Goal: Task Accomplishment & Management: Complete application form

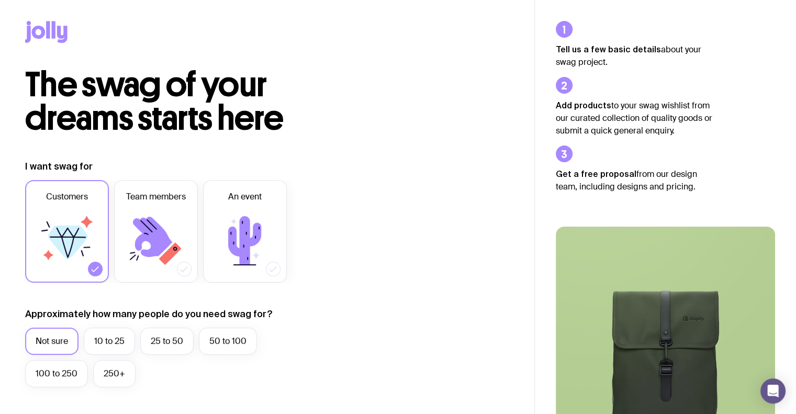
click at [77, 226] on icon at bounding box center [67, 240] width 63 height 63
click at [0, 0] on input "Customers" at bounding box center [0, 0] width 0 height 0
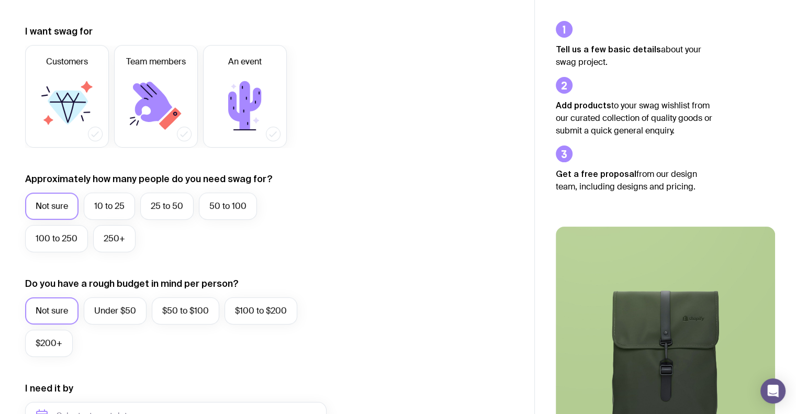
scroll to position [109, 0]
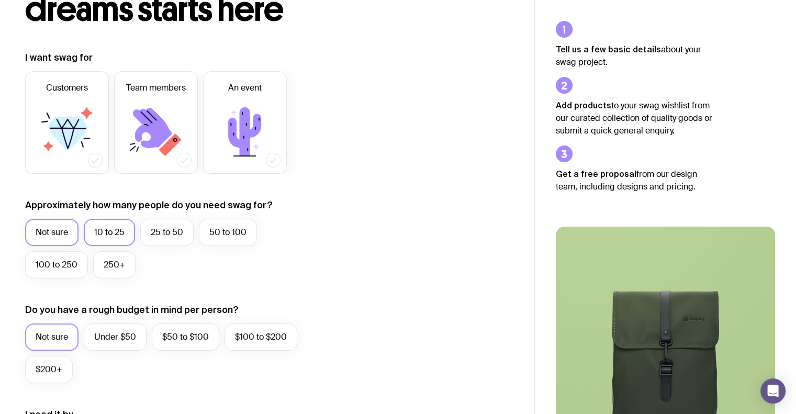
click at [116, 233] on label "10 to 25" at bounding box center [109, 232] width 51 height 27
click at [0, 0] on input "10 to 25" at bounding box center [0, 0] width 0 height 0
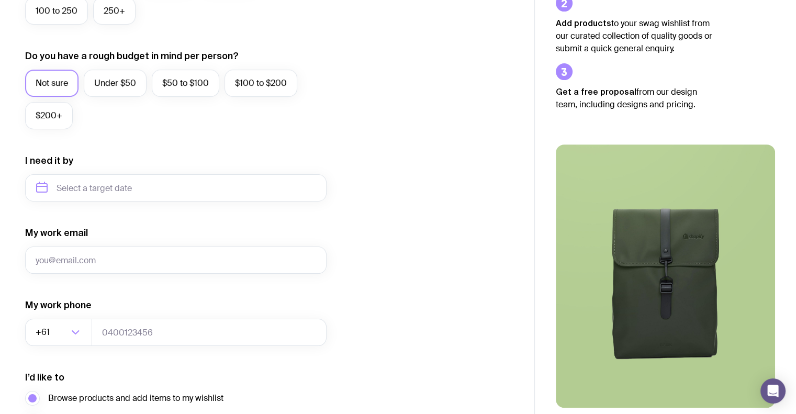
scroll to position [371, 0]
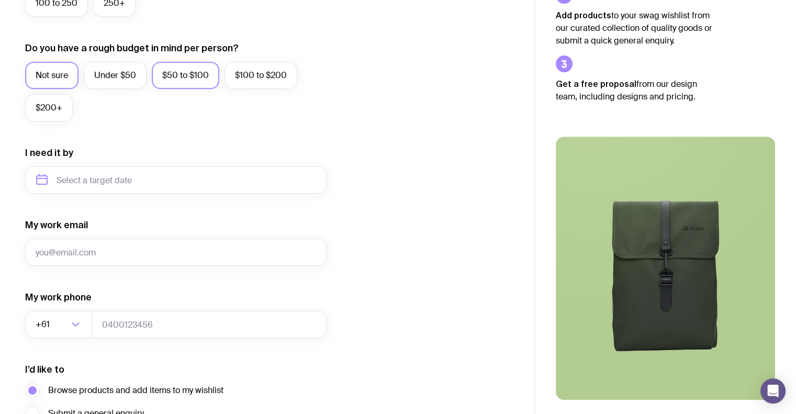
click at [179, 83] on label "$50 to $100" at bounding box center [186, 75] width 68 height 27
click at [0, 0] on input "$50 to $100" at bounding box center [0, 0] width 0 height 0
click at [172, 186] on input "text" at bounding box center [175, 179] width 301 height 27
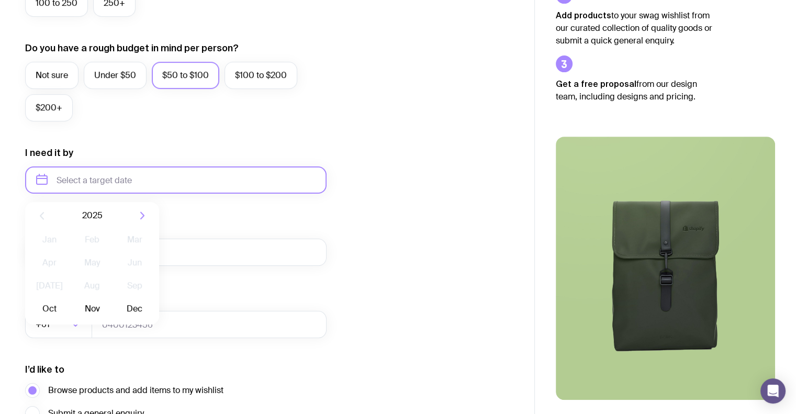
click at [172, 185] on input "text" at bounding box center [175, 179] width 301 height 27
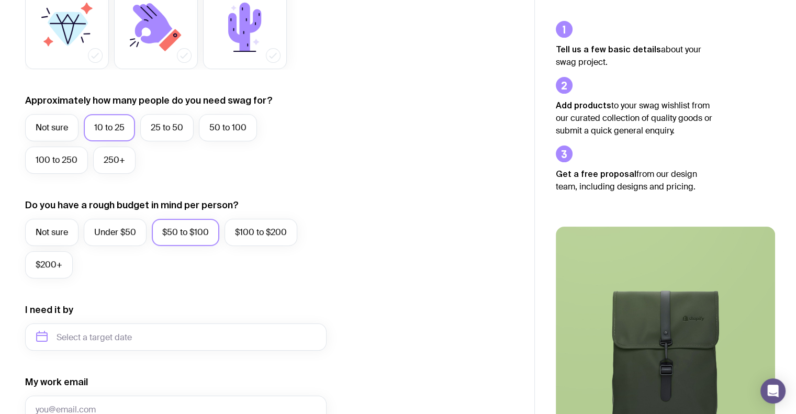
click at [429, 143] on div "I want swag for Customers Team members An event Approximately how many people d…" at bounding box center [267, 288] width 484 height 683
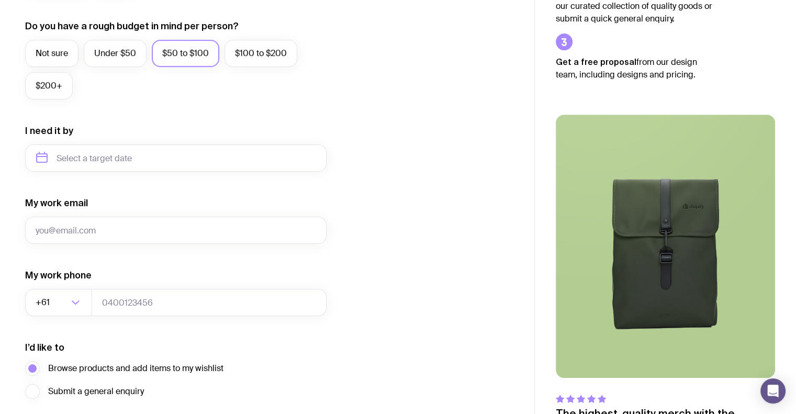
scroll to position [475, 0]
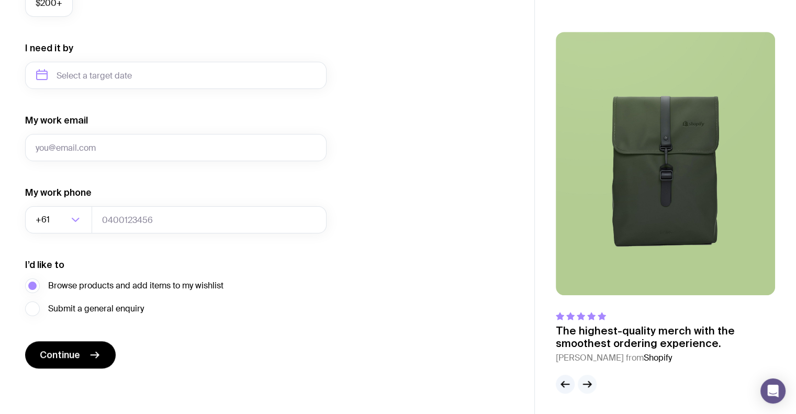
click at [590, 384] on icon "button" at bounding box center [588, 384] width 8 height 0
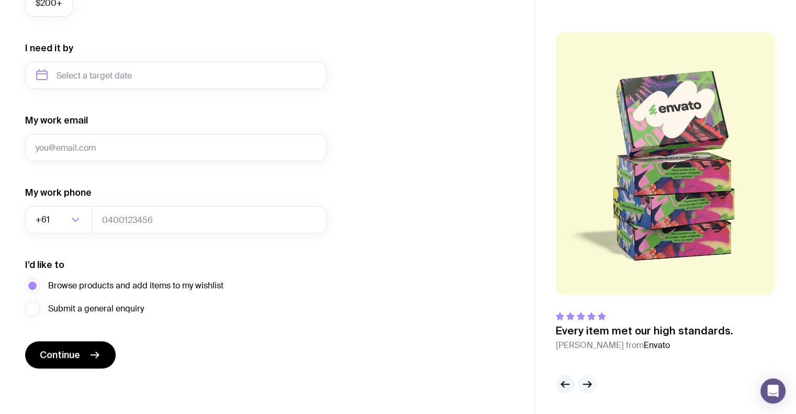
click at [590, 384] on icon "button" at bounding box center [588, 384] width 8 height 0
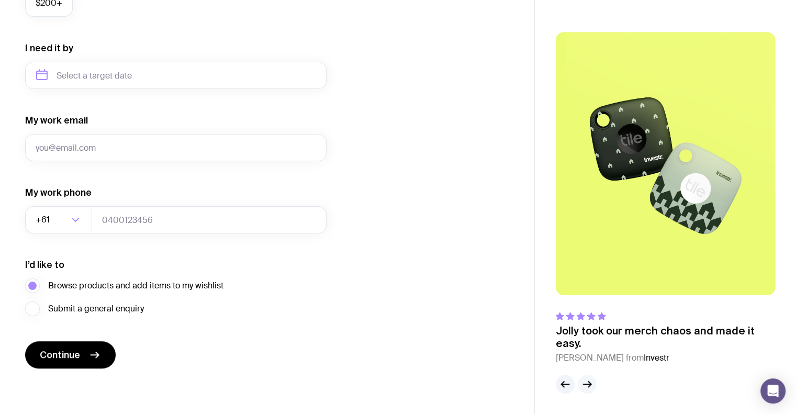
click at [590, 384] on icon "button" at bounding box center [588, 384] width 8 height 0
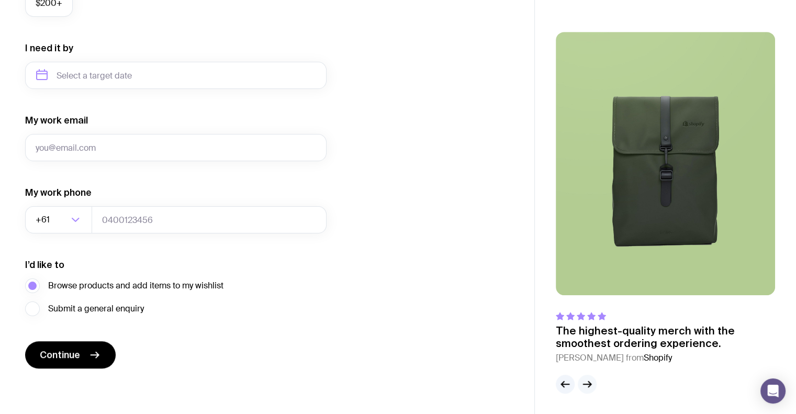
click at [590, 384] on icon "button" at bounding box center [588, 384] width 8 height 0
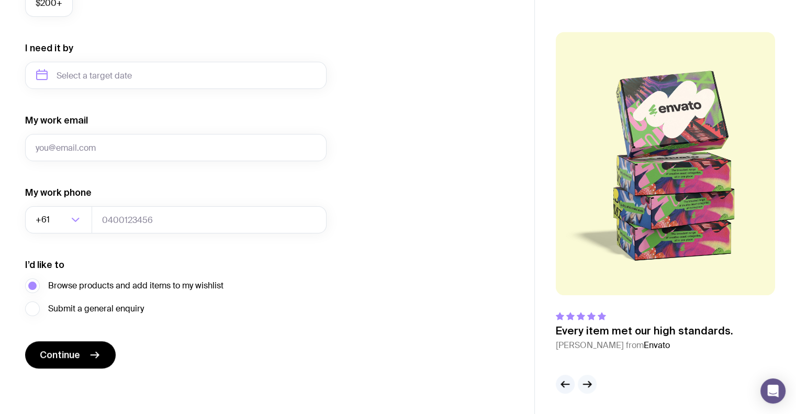
click at [590, 384] on icon "button" at bounding box center [588, 384] width 8 height 0
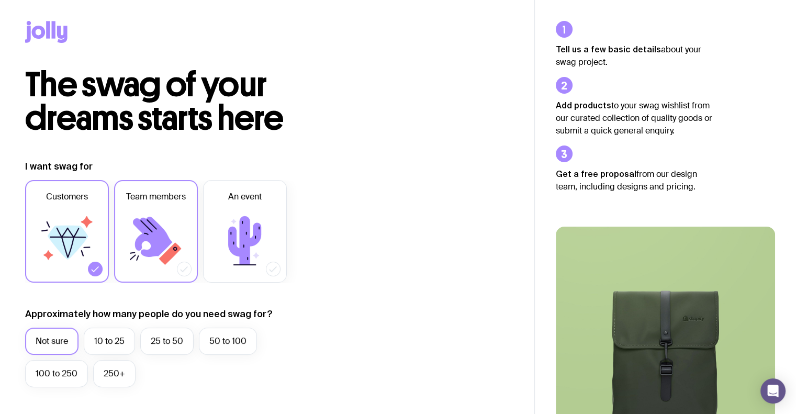
click at [145, 226] on icon at bounding box center [152, 237] width 39 height 40
click at [0, 0] on input "Team members" at bounding box center [0, 0] width 0 height 0
click at [241, 236] on icon at bounding box center [244, 240] width 33 height 49
click at [0, 0] on input "An event" at bounding box center [0, 0] width 0 height 0
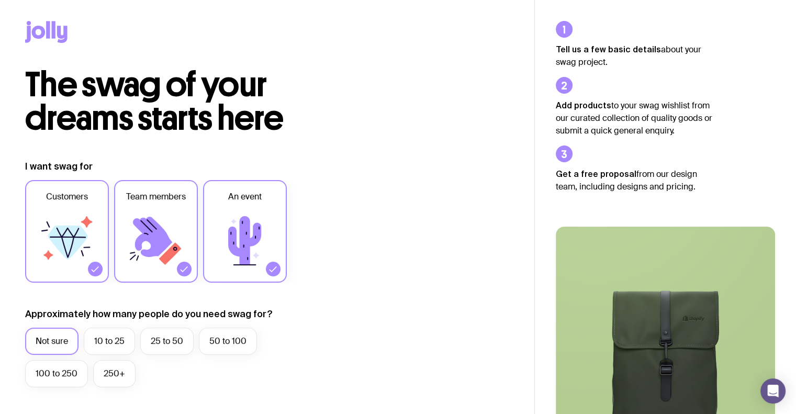
click at [70, 219] on icon at bounding box center [67, 240] width 63 height 63
click at [0, 0] on input "Customers" at bounding box center [0, 0] width 0 height 0
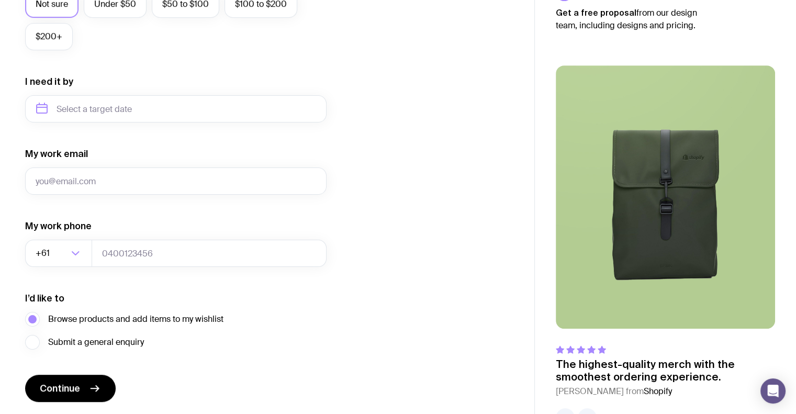
scroll to position [475, 0]
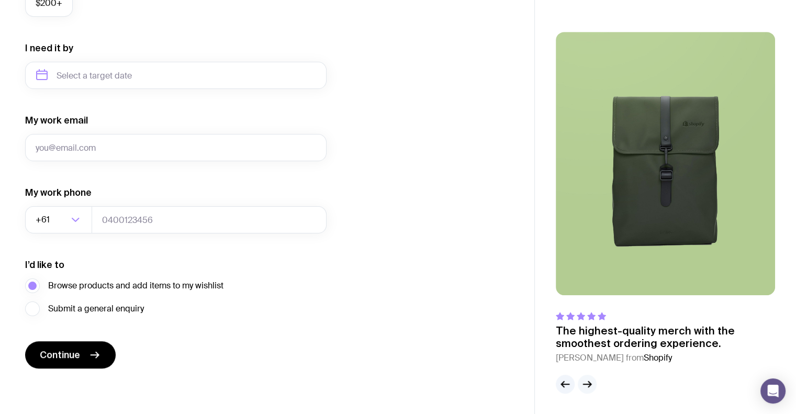
click at [584, 389] on icon "button" at bounding box center [587, 384] width 13 height 13
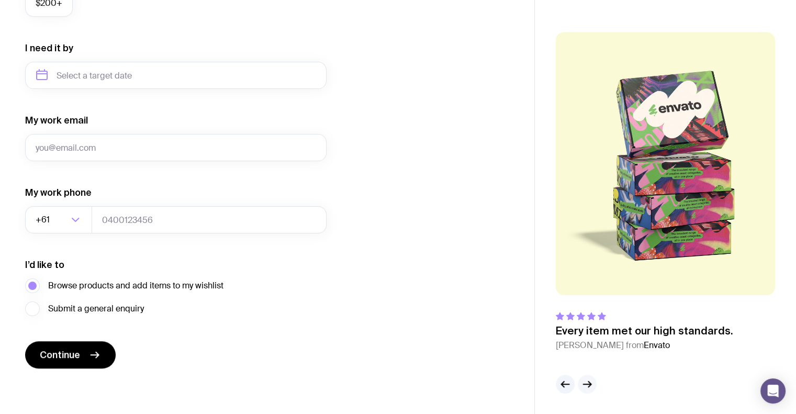
click at [584, 388] on icon "button" at bounding box center [587, 384] width 13 height 13
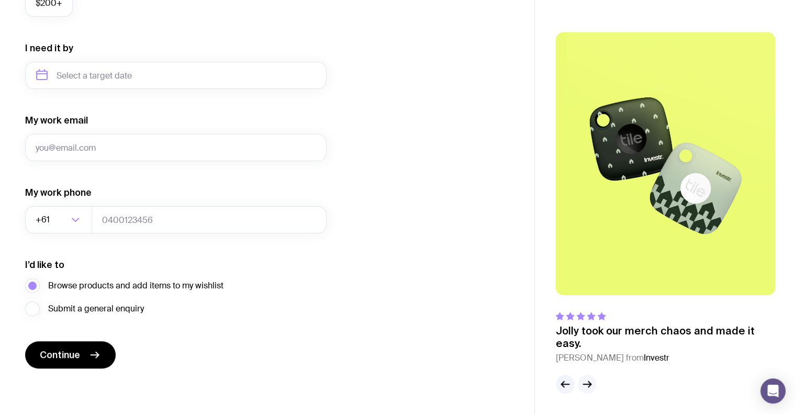
click at [584, 388] on icon "button" at bounding box center [587, 384] width 13 height 13
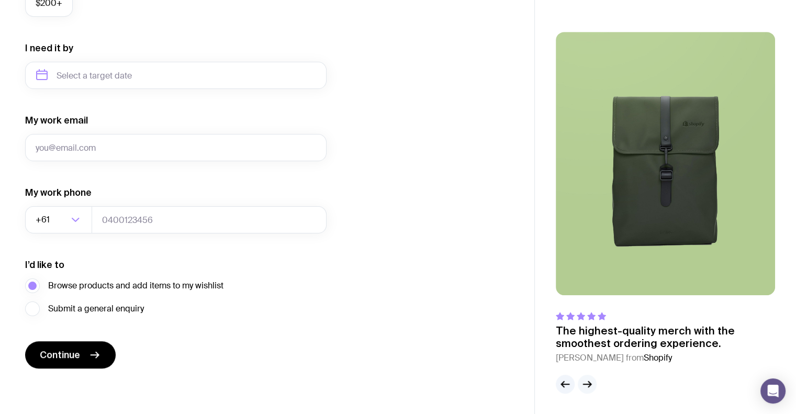
click at [584, 388] on icon "button" at bounding box center [587, 384] width 13 height 13
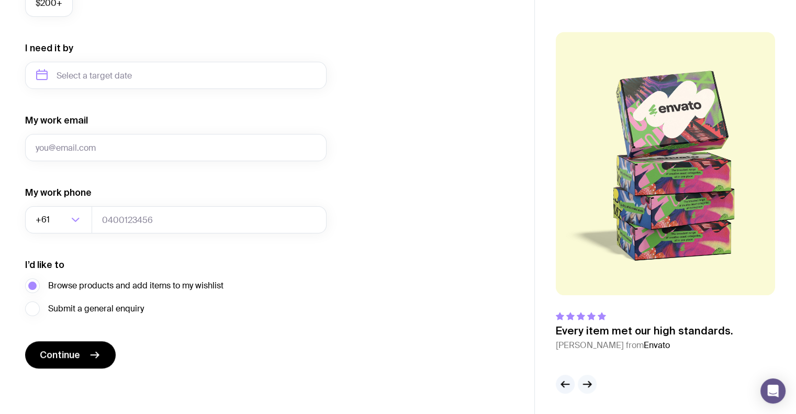
click at [584, 388] on icon "button" at bounding box center [587, 384] width 13 height 13
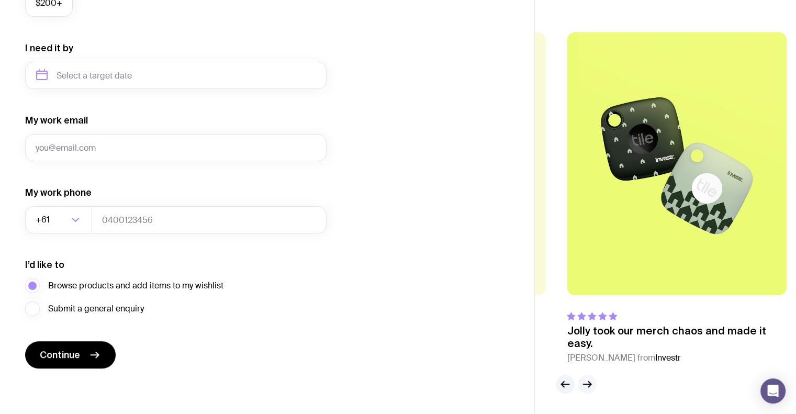
click at [584, 388] on icon "button" at bounding box center [587, 384] width 13 height 13
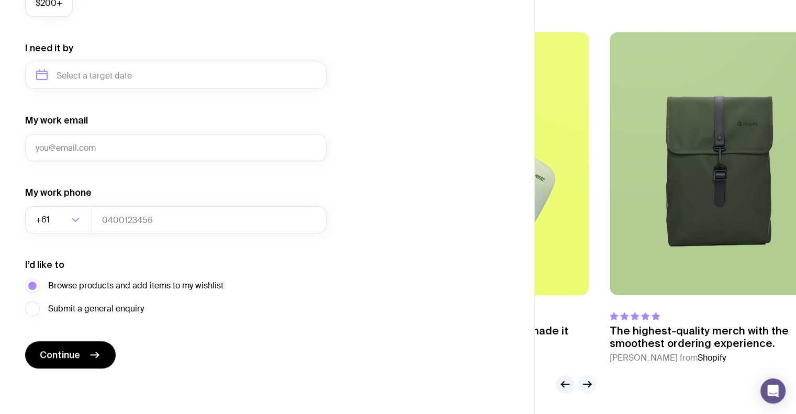
click at [584, 388] on icon "button" at bounding box center [587, 384] width 13 height 13
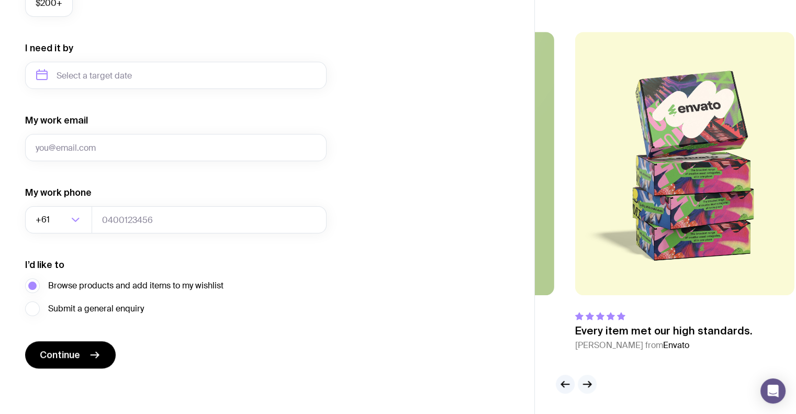
click at [584, 388] on icon "button" at bounding box center [587, 384] width 13 height 13
